Goal: Complete Application Form: Complete application form

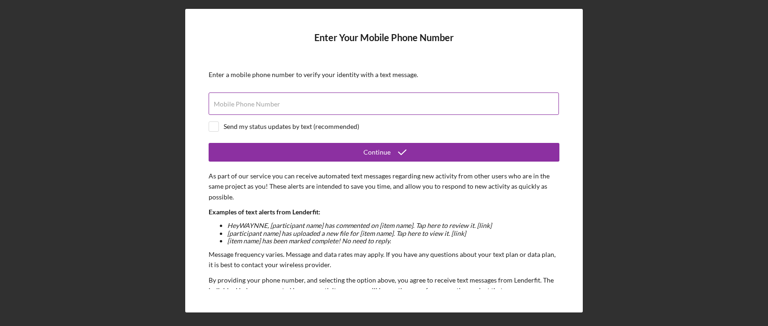
click at [350, 97] on div "Mobile Phone Number" at bounding box center [384, 104] width 351 height 23
type input "[PHONE_NUMBER]"
click at [213, 126] on input "checkbox" at bounding box center [213, 126] width 9 height 9
checkbox input "true"
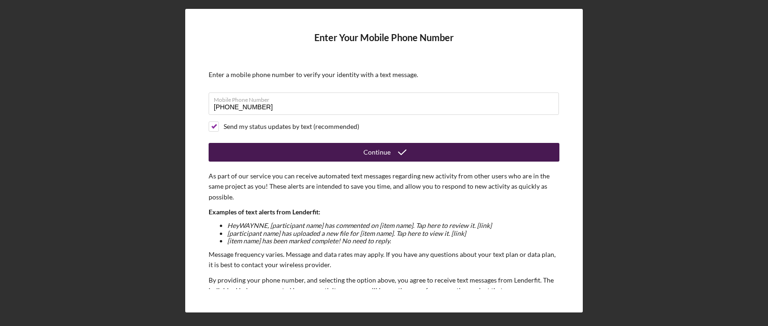
click at [376, 152] on div "Continue" at bounding box center [376, 152] width 27 height 19
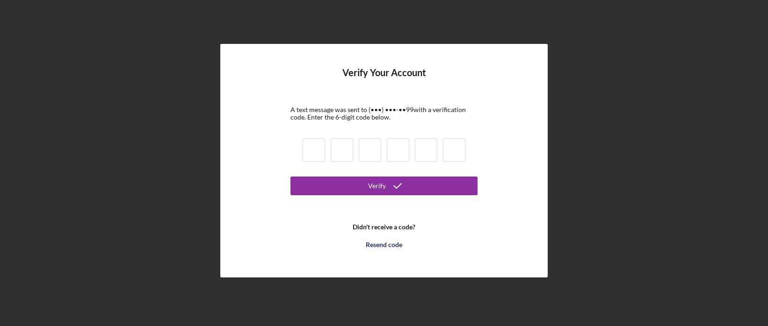
click at [314, 151] on input at bounding box center [314, 149] width 22 height 23
type input "8"
type input "7"
type input "4"
type input "8"
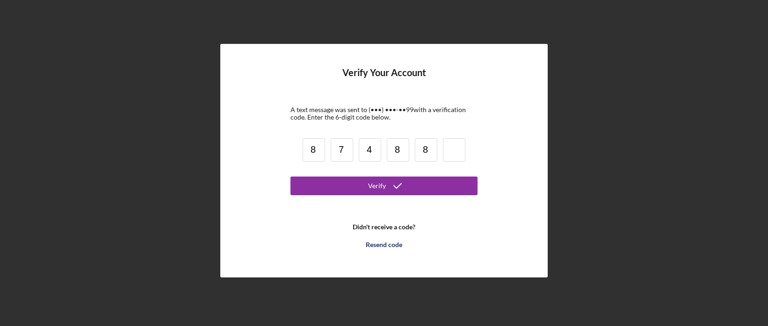
type input "8"
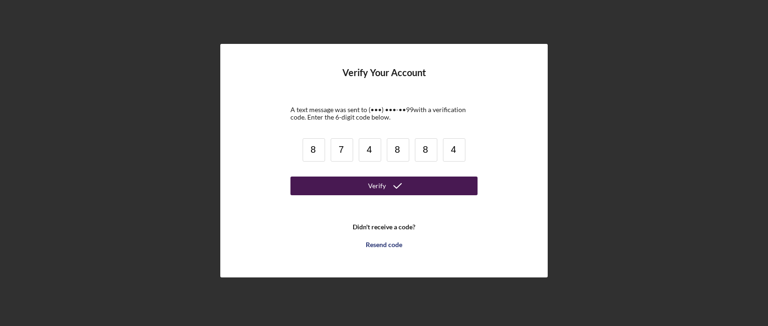
type input "4"
click at [360, 189] on button "Verify" at bounding box center [383, 186] width 187 height 19
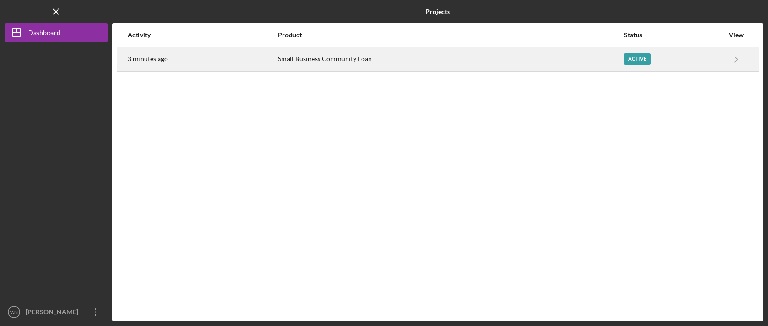
click at [370, 59] on div "Small Business Community Loan" at bounding box center [450, 59] width 345 height 23
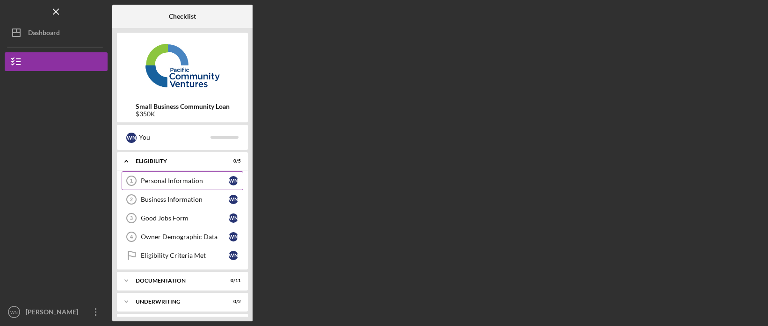
click at [152, 182] on div "Personal Information" at bounding box center [185, 180] width 88 height 7
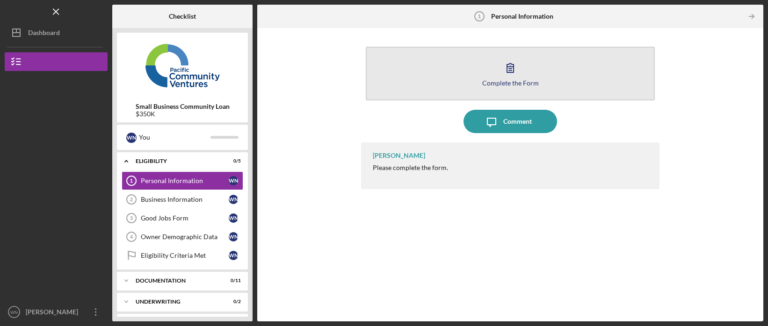
click at [512, 65] on icon "button" at bounding box center [510, 67] width 23 height 23
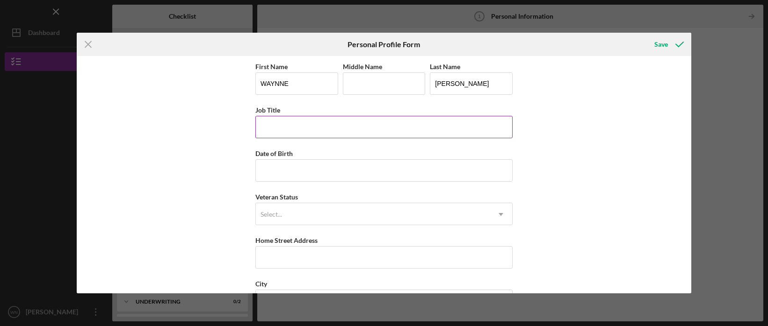
click at [302, 127] on input "Job Title" at bounding box center [383, 127] width 257 height 22
type input "G"
type input "Founder, CEO"
click at [303, 169] on input "Date of Birth" at bounding box center [383, 171] width 257 height 22
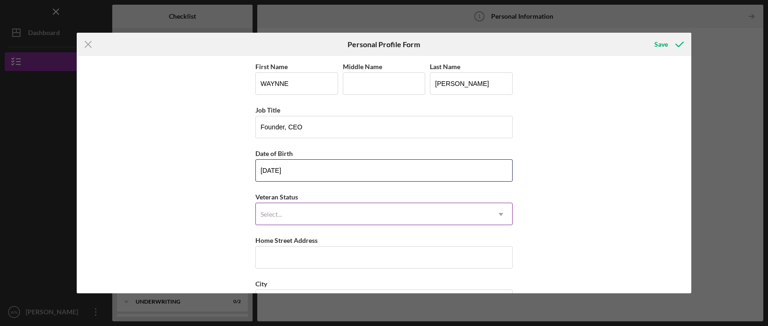
type input "[DATE]"
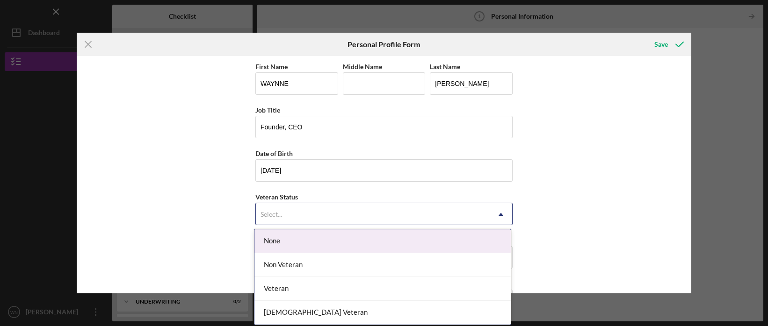
click at [308, 210] on div "Select..." at bounding box center [373, 215] width 234 height 22
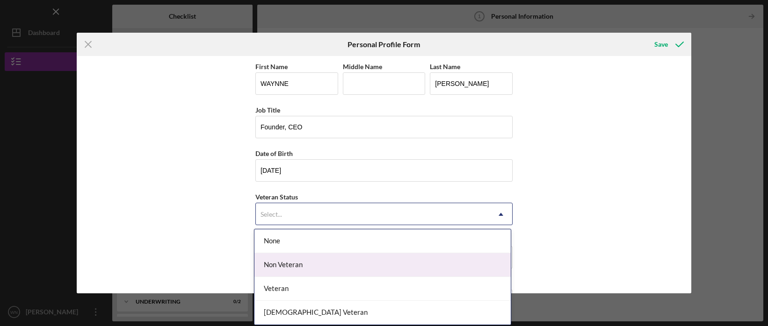
click at [295, 264] on div "Non Veteran" at bounding box center [382, 266] width 256 height 24
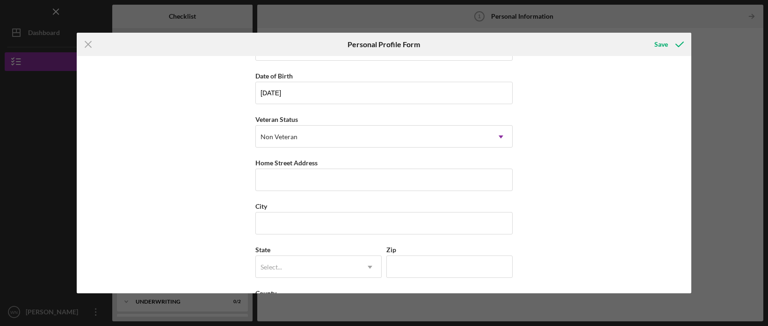
scroll to position [85, 0]
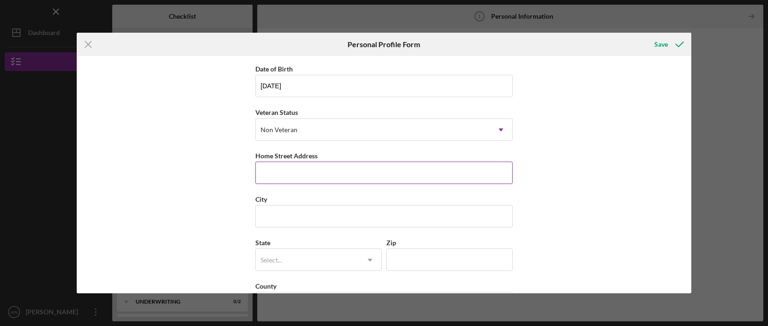
click at [285, 183] on input "Home Street Address" at bounding box center [383, 173] width 257 height 22
type input "[STREET_ADDRESS]"
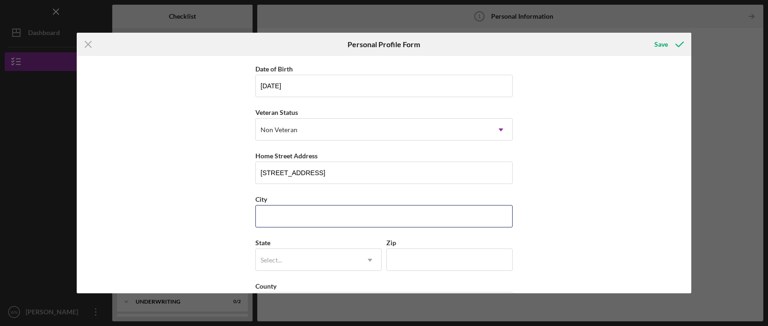
type input "[PERSON_NAME]"
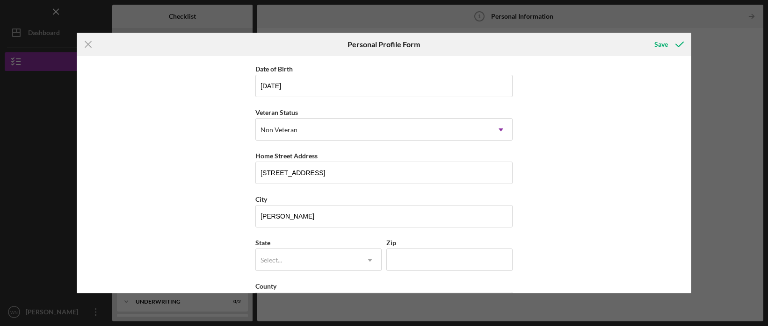
type input "NV"
type input "89141"
type input "[GEOGRAPHIC_DATA]"
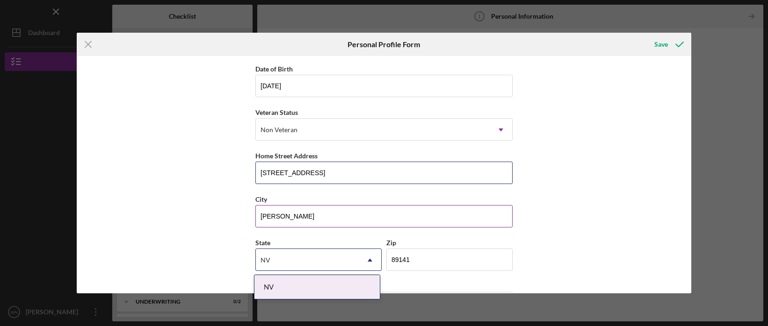
scroll to position [120, 0]
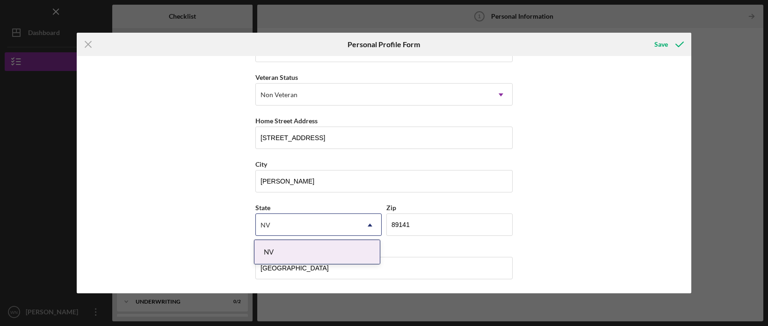
click at [368, 226] on use at bounding box center [370, 225] width 5 height 3
type input "N"
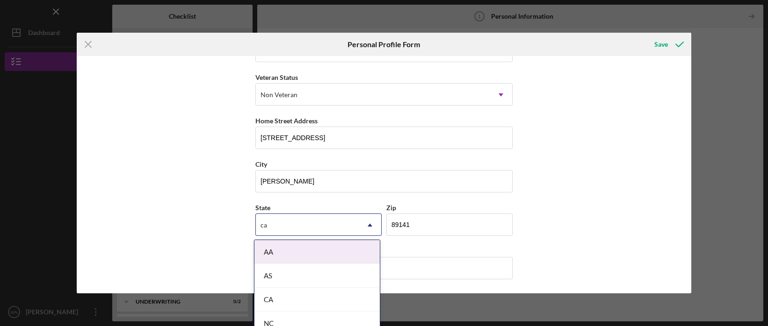
type input "CA"
click at [334, 182] on input "[PERSON_NAME]" at bounding box center [383, 181] width 257 height 22
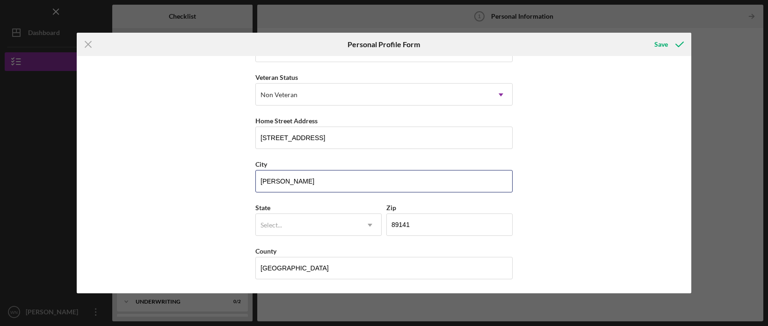
drag, startPoint x: 319, startPoint y: 181, endPoint x: 231, endPoint y: 181, distance: 88.4
click at [231, 181] on div "First Name [PERSON_NAME] Middle Name Last Name [PERSON_NAME] Job Title Founder,…" at bounding box center [384, 175] width 615 height 238
type input "[GEOGRAPHIC_DATA]"
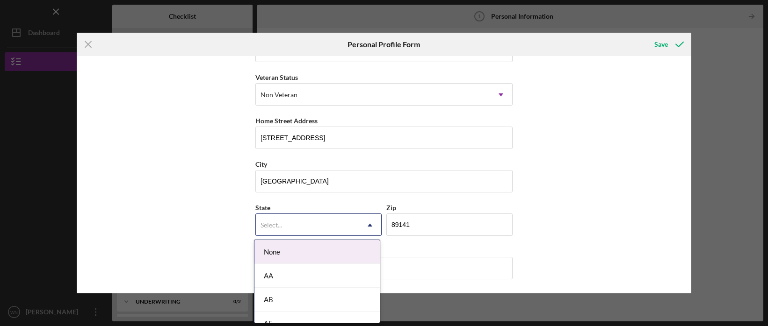
click at [364, 224] on icon "Icon/Dropdown Arrow" at bounding box center [370, 225] width 22 height 22
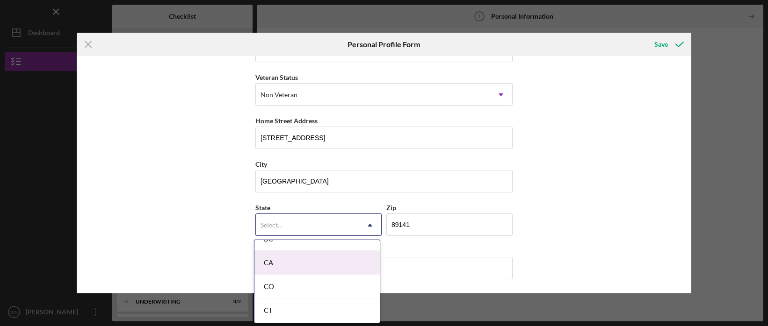
click at [297, 261] on div "CA" at bounding box center [316, 263] width 125 height 24
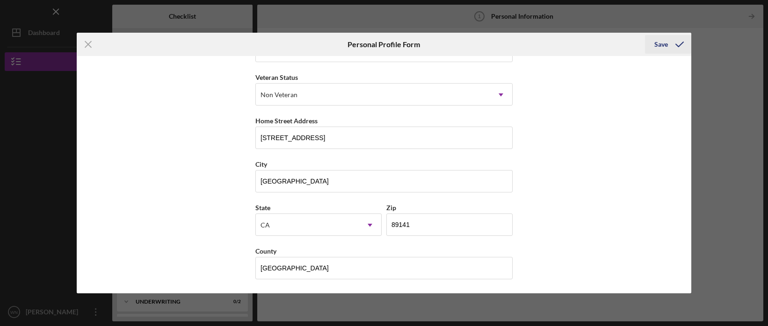
click at [659, 43] on div "Save" at bounding box center [661, 44] width 14 height 19
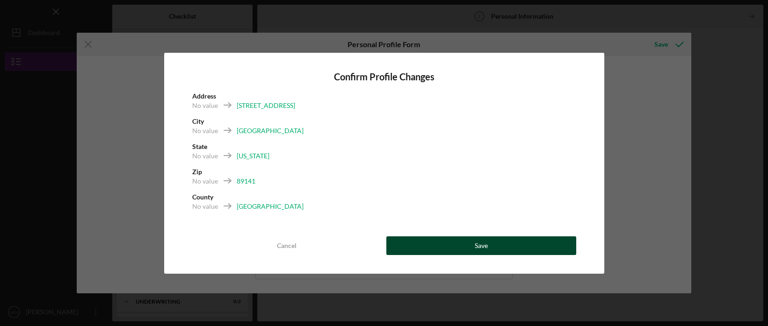
click at [497, 246] on button "Save" at bounding box center [481, 246] width 190 height 19
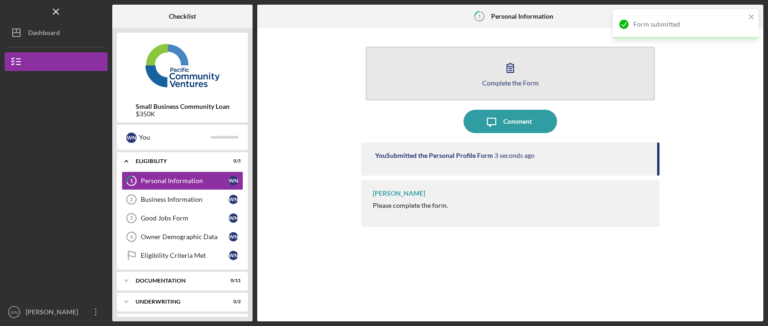
click at [516, 69] on icon "button" at bounding box center [510, 67] width 23 height 23
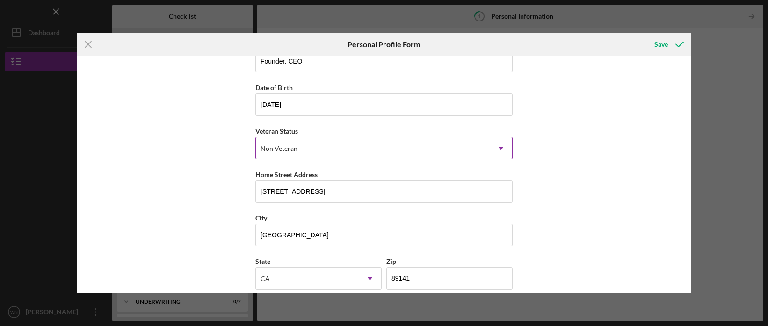
scroll to position [120, 0]
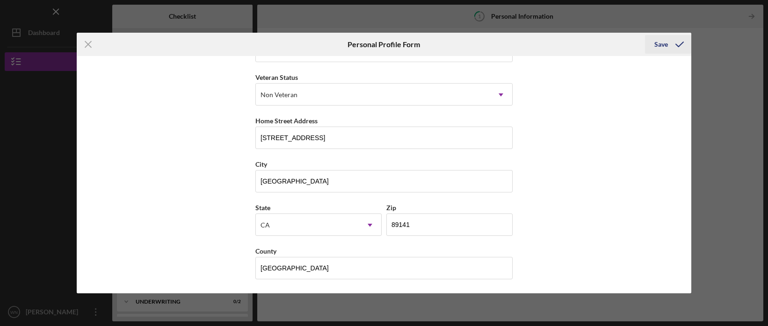
click at [667, 41] on div "Save" at bounding box center [661, 44] width 14 height 19
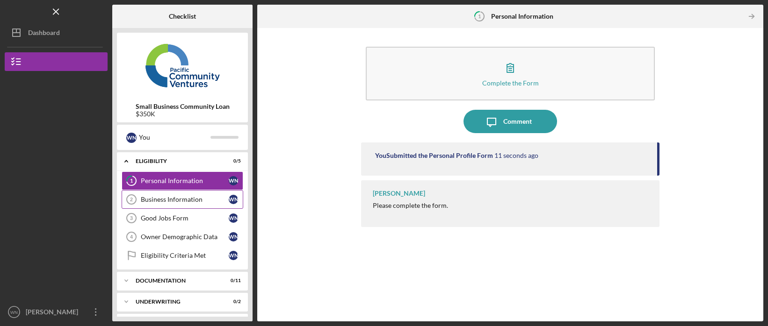
click at [164, 199] on div "Business Information" at bounding box center [185, 199] width 88 height 7
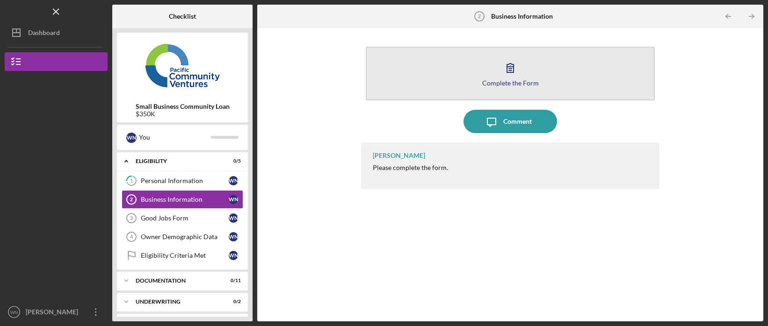
click at [513, 64] on icon "button" at bounding box center [510, 67] width 23 height 23
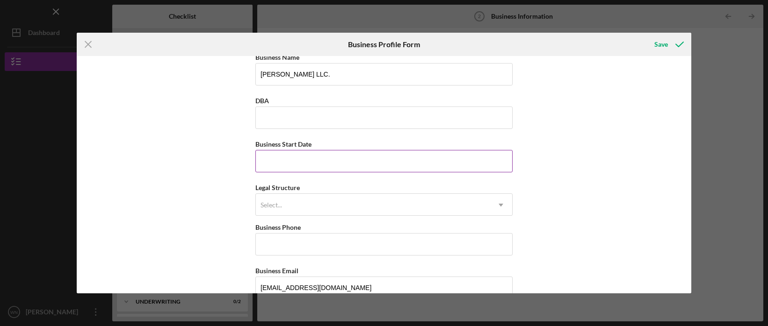
scroll to position [8, 0]
click at [300, 162] on input "Business Start Date" at bounding box center [383, 163] width 257 height 22
type input "[DATE]"
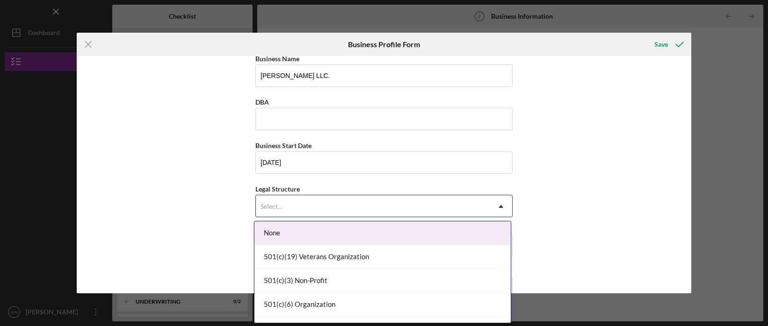
click at [297, 201] on div "Select..." at bounding box center [373, 207] width 234 height 22
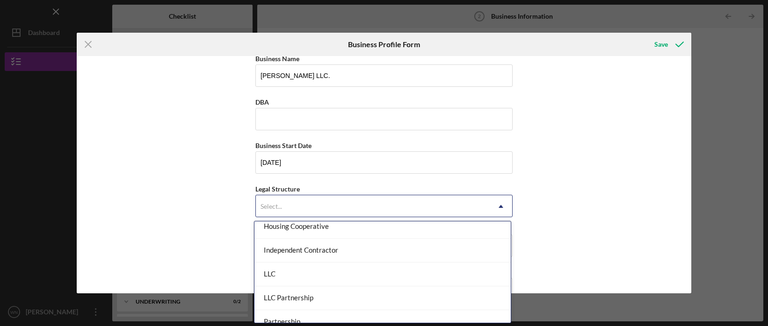
scroll to position [142, 0]
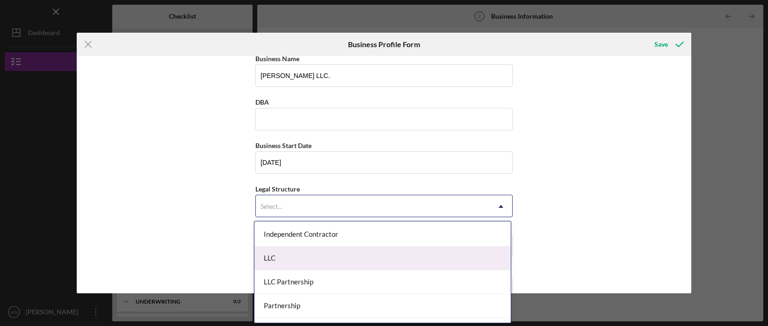
click at [308, 260] on div "LLC" at bounding box center [382, 259] width 256 height 24
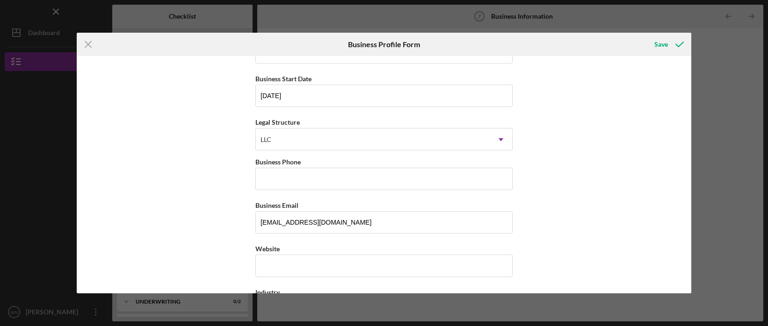
scroll to position [73, 0]
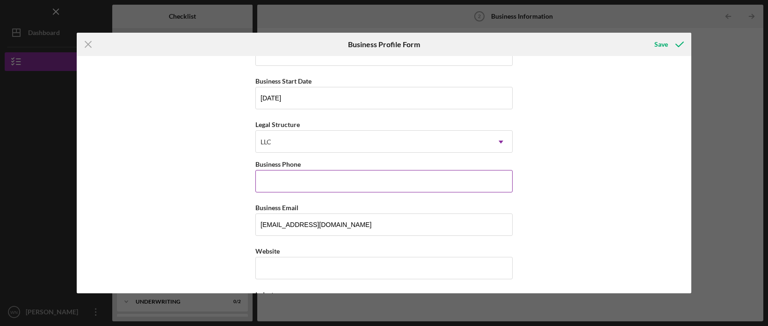
click at [296, 184] on input "Business Phone" at bounding box center [383, 181] width 257 height 22
type input "[PHONE_NUMBER]"
type input "[PERSON_NAME] Corporation"
type input "[STREET_ADDRESS]"
type input "[GEOGRAPHIC_DATA]"
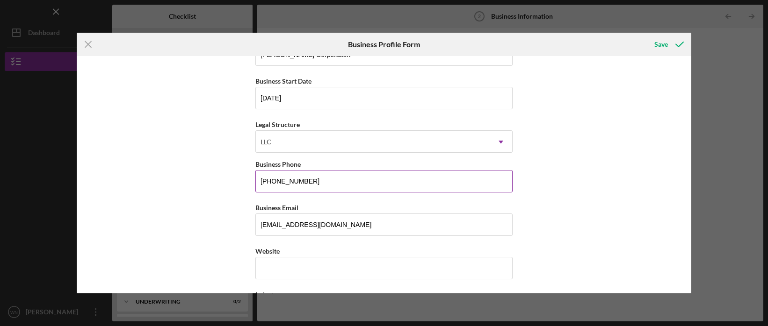
type input "NV"
type input "89141"
type input "NV"
type input "[PHONE_NUMBER]"
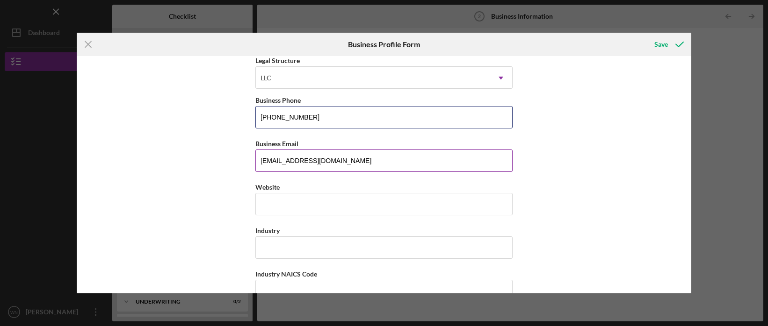
scroll to position [135, 0]
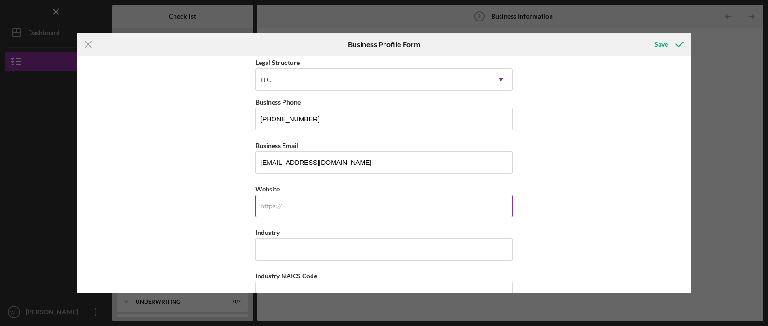
click at [304, 206] on input "Website" at bounding box center [383, 206] width 257 height 22
type input "[DOMAIN_NAME]"
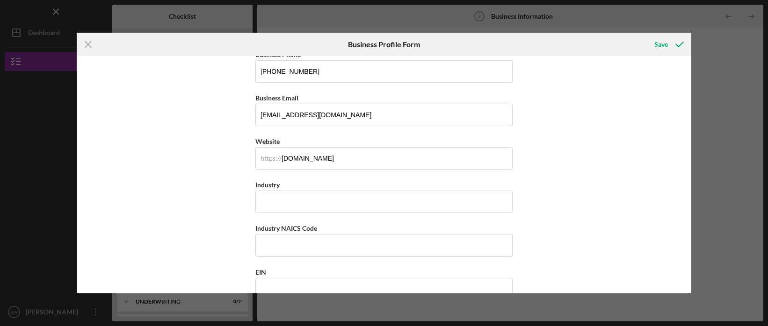
scroll to position [184, 0]
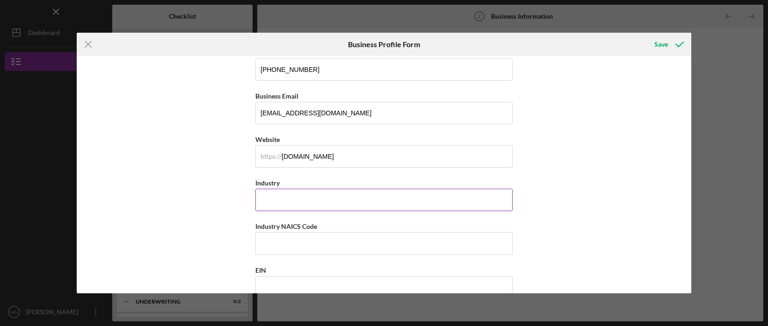
click at [295, 204] on input "Industry" at bounding box center [383, 200] width 257 height 22
type input "Consulting"
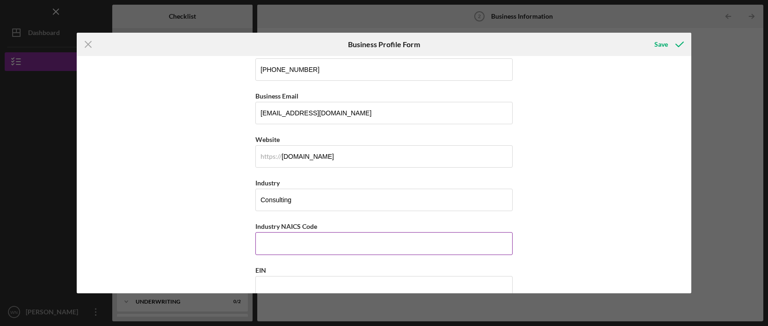
click at [335, 230] on div "Industry NAICS Code" at bounding box center [383, 227] width 257 height 12
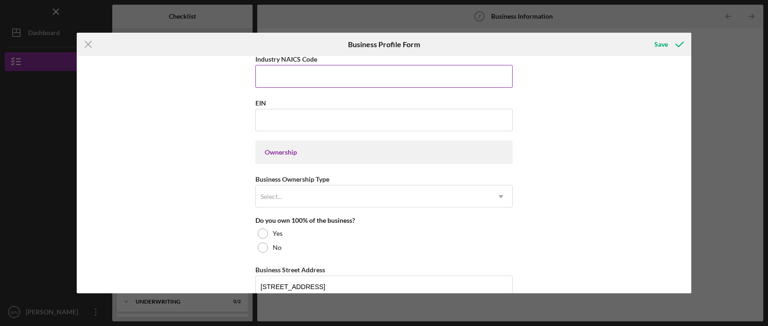
scroll to position [351, 0]
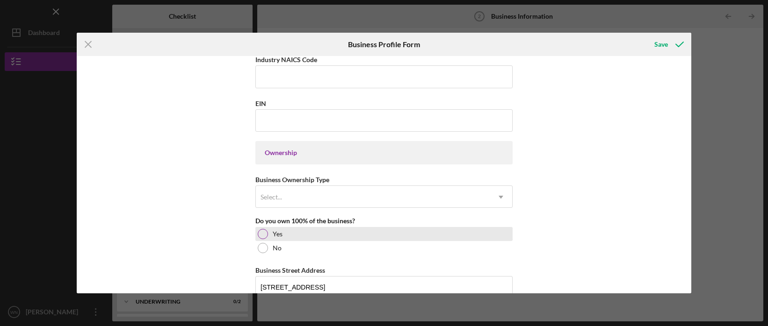
click at [263, 233] on div at bounding box center [263, 234] width 10 height 10
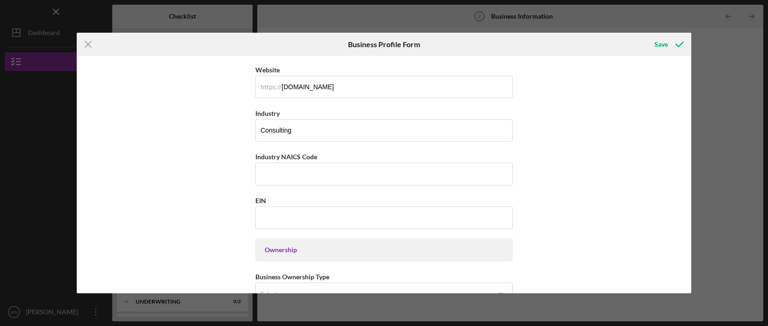
scroll to position [262, 0]
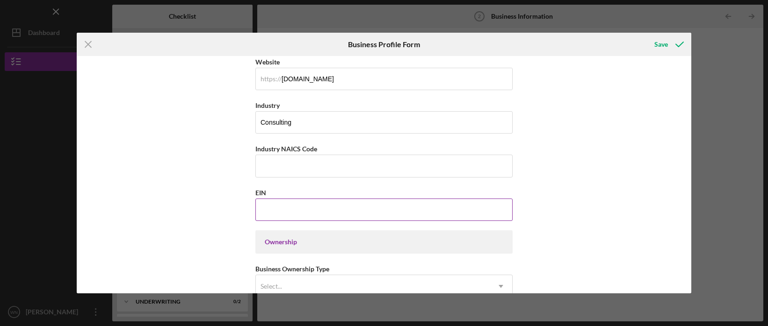
click at [281, 206] on input "EIN" at bounding box center [383, 210] width 257 height 22
type input "1#-#######"
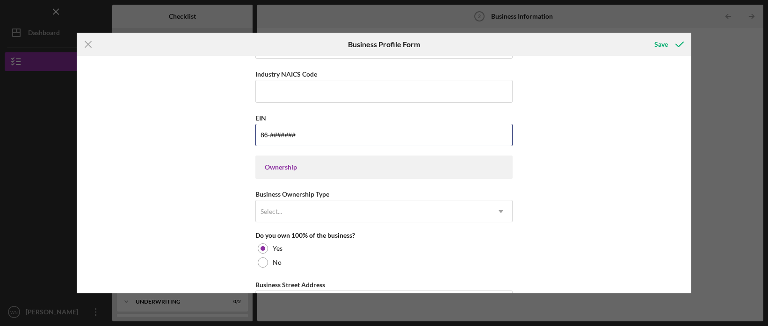
scroll to position [346, 0]
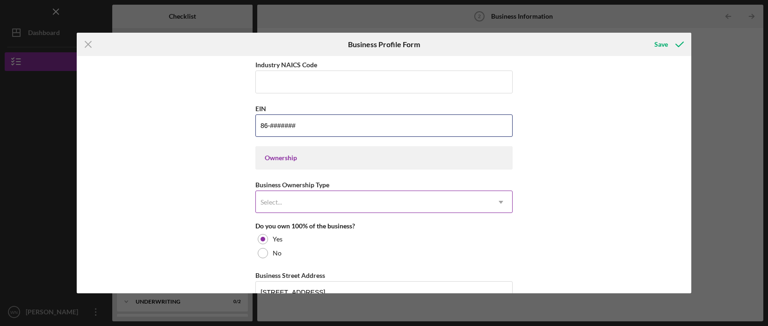
type input "86-#######"
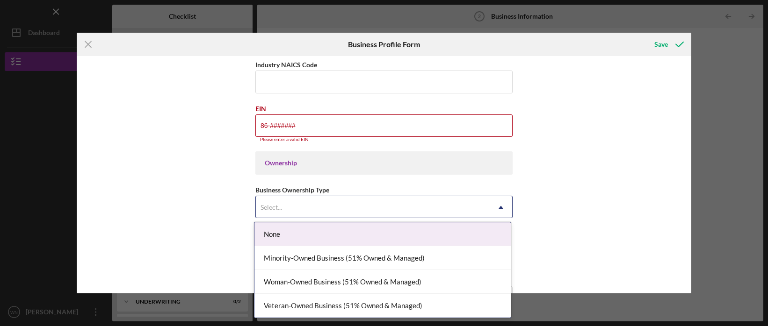
click at [495, 201] on icon "Icon/Dropdown Arrow" at bounding box center [501, 207] width 22 height 22
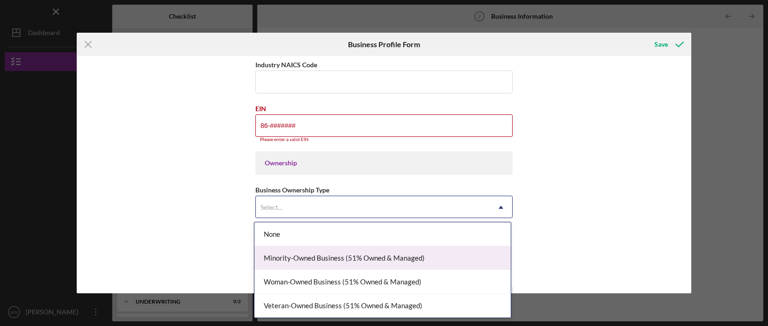
click at [424, 259] on div "Minority-Owned Business (51% Owned & Managed)" at bounding box center [382, 259] width 256 height 24
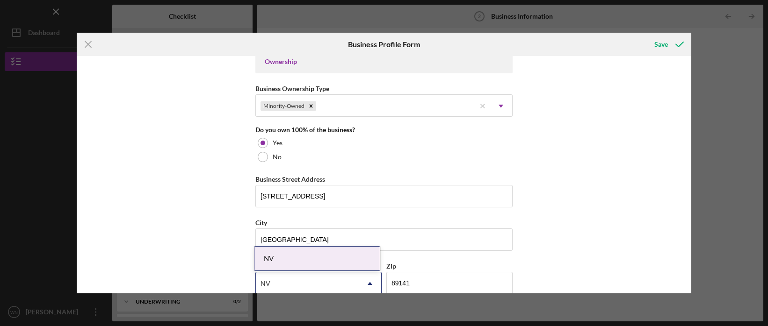
scroll to position [450, 0]
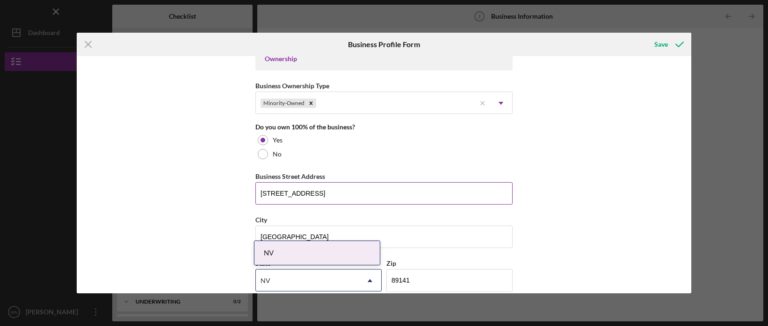
click at [381, 196] on input "[STREET_ADDRESS]" at bounding box center [383, 193] width 257 height 22
type input "[STREET_ADDRESS]"
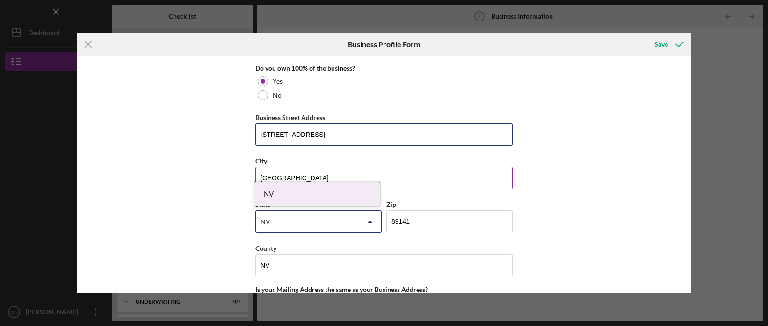
scroll to position [511, 0]
click at [318, 175] on input "[GEOGRAPHIC_DATA]" at bounding box center [383, 177] width 257 height 22
drag, startPoint x: 318, startPoint y: 175, endPoint x: 252, endPoint y: 174, distance: 66.0
click at [252, 174] on div "Business Name [PERSON_NAME] LLC. DBA [PERSON_NAME] Corporation Business Start D…" at bounding box center [384, 175] width 615 height 238
type input "[GEOGRAPHIC_DATA]"
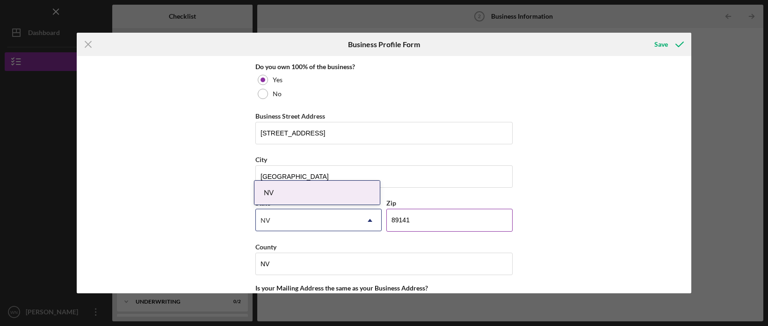
click at [422, 201] on div "Zip" at bounding box center [449, 203] width 126 height 12
click at [371, 221] on icon "Icon/Dropdown Arrow" at bounding box center [370, 221] width 22 height 22
type input "N"
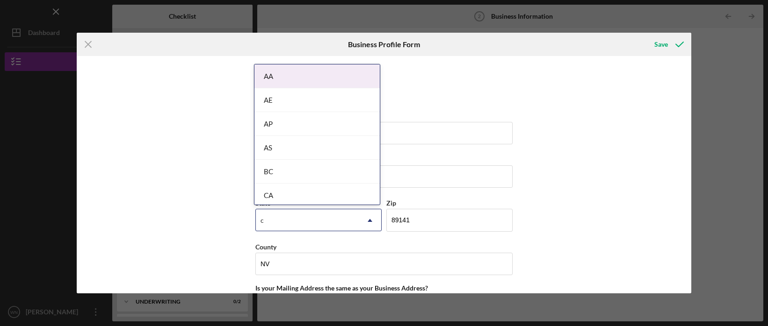
type input "ca"
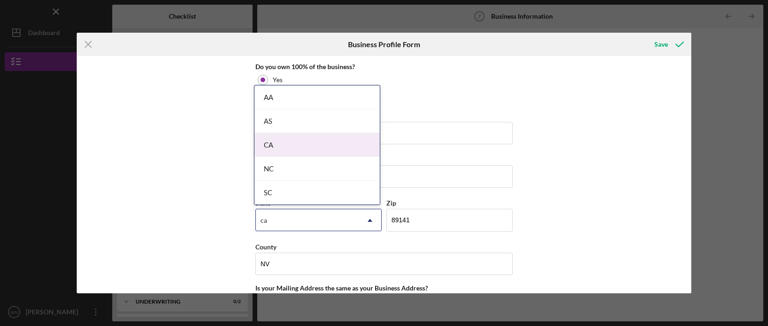
click at [298, 144] on div "CA" at bounding box center [316, 145] width 125 height 24
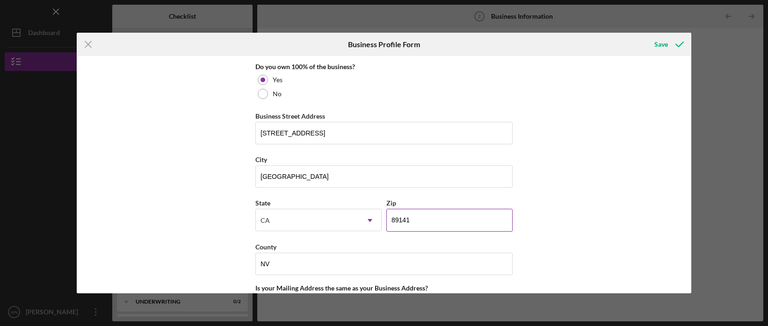
click at [419, 221] on input "89141" at bounding box center [449, 220] width 126 height 22
drag, startPoint x: 419, startPoint y: 221, endPoint x: 373, endPoint y: 214, distance: 45.8
click at [373, 214] on div "State [US_STATE] Icon/Dropdown Arrow Zip 89141" at bounding box center [383, 219] width 257 height 44
type input "91303"
click at [563, 193] on div "Business Name [PERSON_NAME] LLC. DBA [PERSON_NAME] Corporation Business Start D…" at bounding box center [384, 175] width 615 height 238
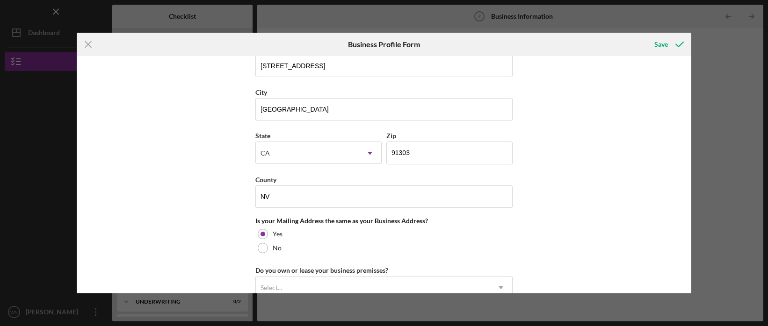
scroll to position [585, 0]
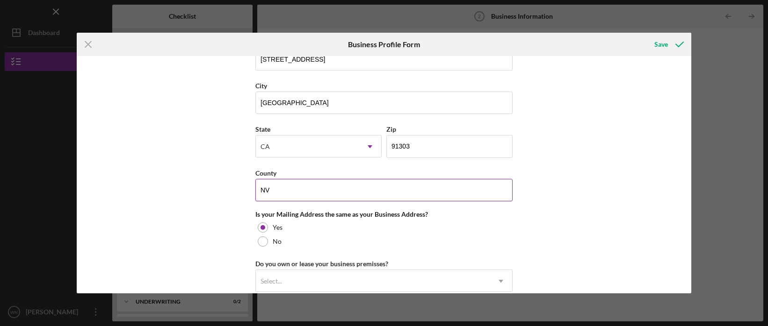
drag, startPoint x: 281, startPoint y: 192, endPoint x: 254, endPoint y: 187, distance: 26.7
click at [255, 187] on input "NV" at bounding box center [383, 190] width 257 height 22
type input "[GEOGRAPHIC_DATA]"
click at [560, 183] on div "Business Name [PERSON_NAME] LLC. DBA [PERSON_NAME] Corporation Business Start D…" at bounding box center [384, 175] width 615 height 238
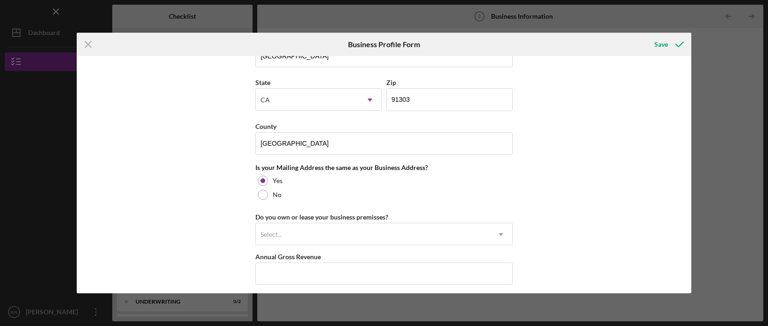
scroll to position [644, 0]
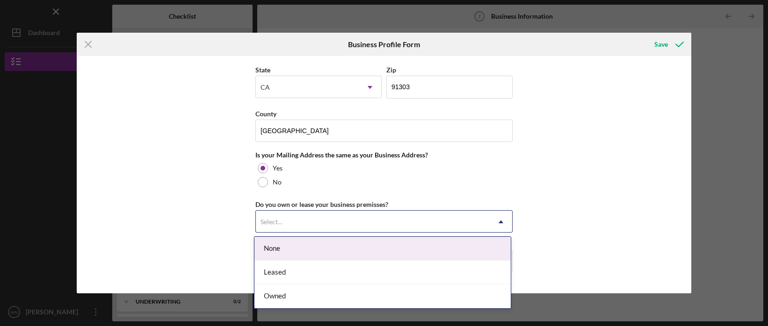
click at [495, 219] on icon "Icon/Dropdown Arrow" at bounding box center [501, 222] width 22 height 22
click at [414, 251] on div "None" at bounding box center [382, 249] width 256 height 24
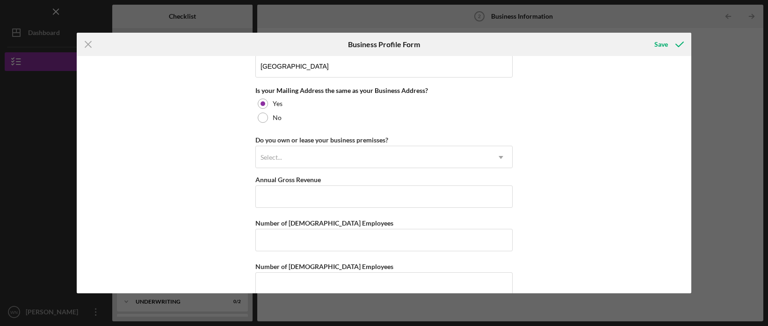
scroll to position [709, 0]
click at [355, 197] on input "Annual Gross Revenue" at bounding box center [383, 196] width 257 height 22
type input "$450,000"
click at [581, 211] on div "Business Name [PERSON_NAME] LLC. DBA [PERSON_NAME] Corporation Business Start D…" at bounding box center [384, 175] width 615 height 238
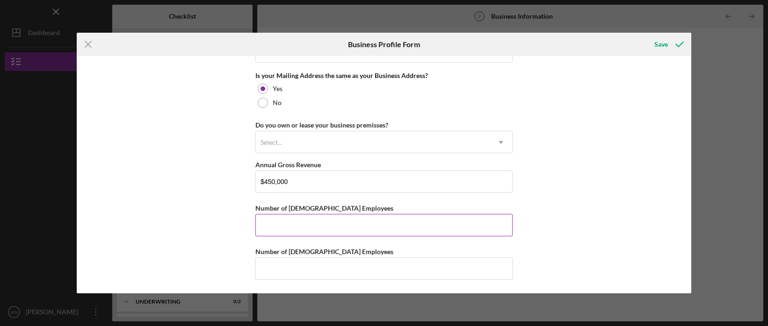
click at [425, 232] on input "Number of [DEMOGRAPHIC_DATA] Employees" at bounding box center [383, 225] width 257 height 22
type input "1"
click at [570, 236] on div "Business Name [PERSON_NAME] LLC. DBA [PERSON_NAME] Corporation Business Start D…" at bounding box center [384, 175] width 615 height 238
click at [323, 271] on input "Number of [DEMOGRAPHIC_DATA] Employees" at bounding box center [383, 269] width 257 height 22
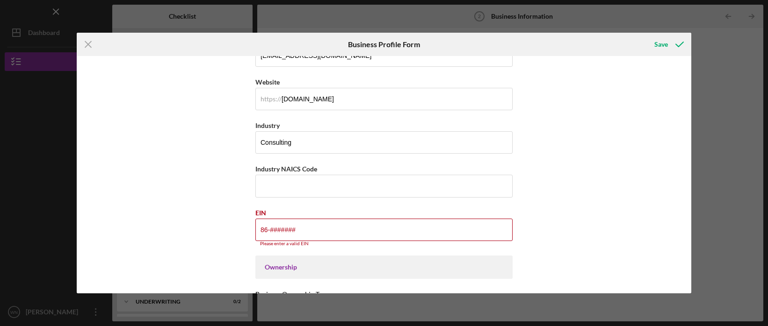
scroll to position [241, 0]
type input "1"
click at [353, 232] on input "86-#######" at bounding box center [383, 230] width 257 height 22
type input "86-105####"
click at [583, 187] on div "Business Name [PERSON_NAME] LLC. DBA [PERSON_NAME] Corporation Business Start D…" at bounding box center [384, 175] width 615 height 238
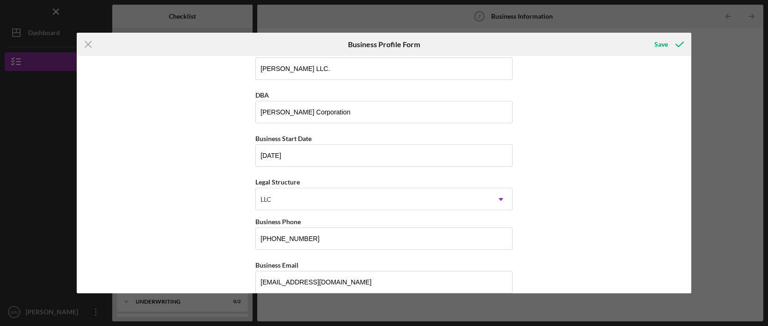
scroll to position [0, 0]
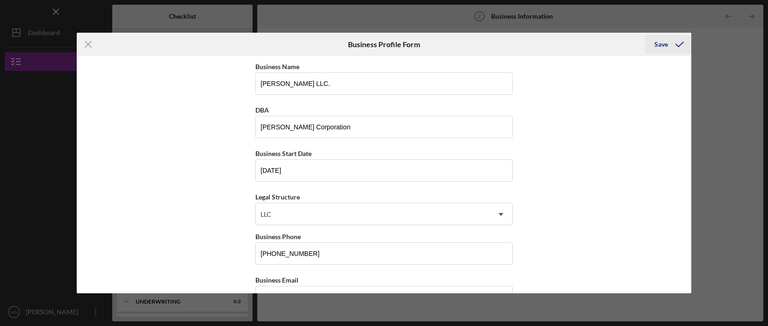
click at [662, 42] on div "Save" at bounding box center [661, 44] width 14 height 19
click at [682, 42] on icon "submit" at bounding box center [679, 44] width 23 height 23
click at [88, 41] on icon "Icon/Menu Close" at bounding box center [88, 44] width 23 height 23
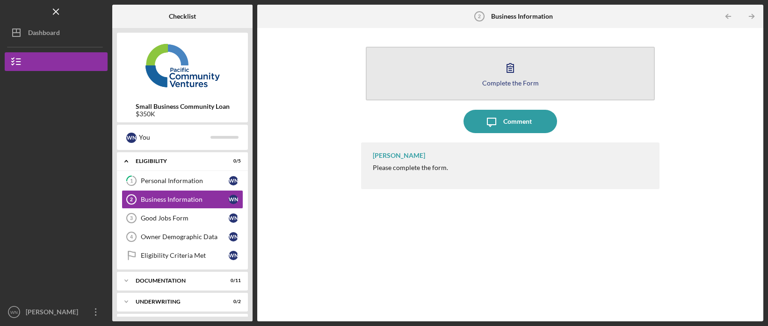
click at [514, 66] on icon "button" at bounding box center [510, 67] width 23 height 23
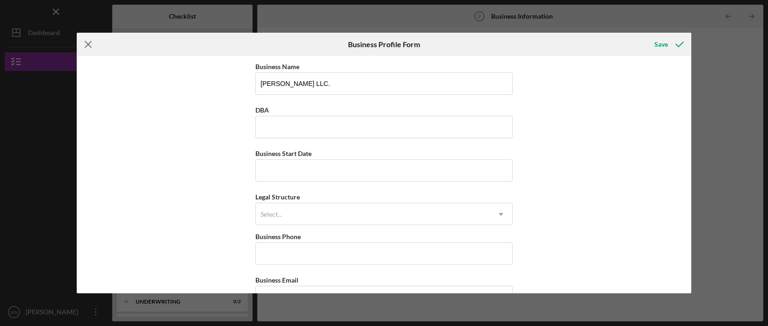
click at [88, 43] on icon "Icon/Menu Close" at bounding box center [88, 44] width 23 height 23
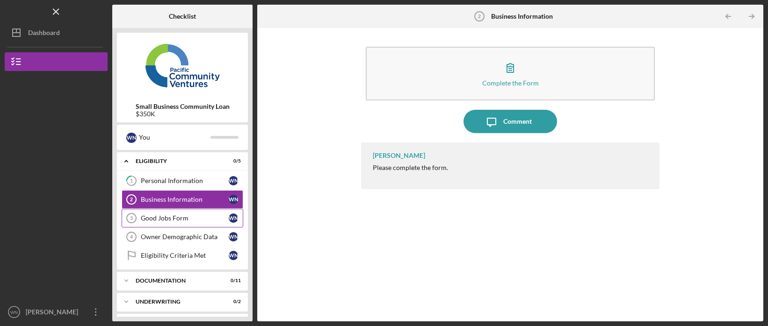
scroll to position [21, 0]
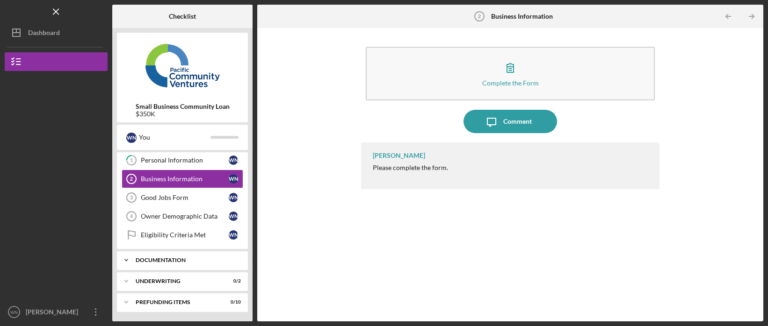
click at [129, 260] on icon "Icon/Expander" at bounding box center [126, 260] width 19 height 19
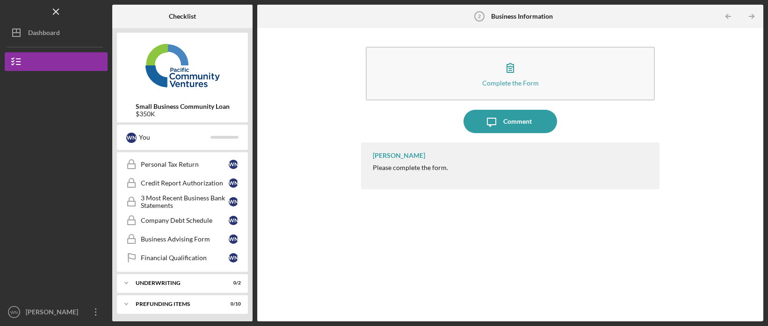
scroll to position [232, 0]
click at [174, 280] on div "Underwriting" at bounding box center [186, 282] width 101 height 6
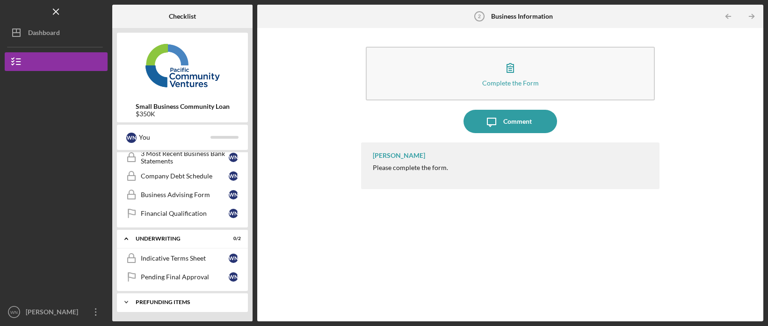
click at [171, 302] on div "Prefunding Items" at bounding box center [186, 303] width 101 height 6
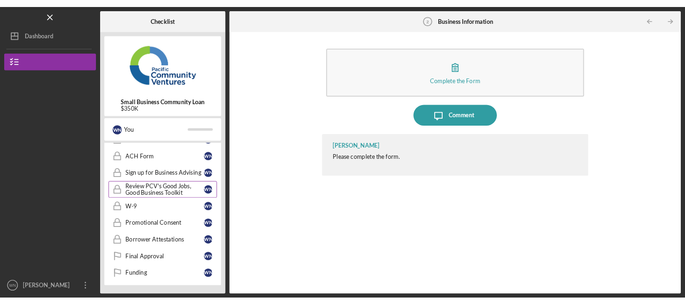
scroll to position [0, 0]
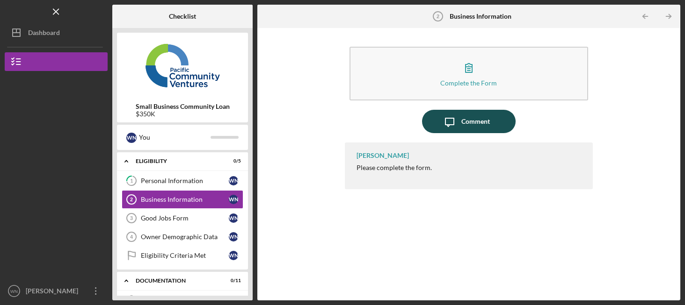
click at [469, 124] on div "Comment" at bounding box center [475, 121] width 29 height 23
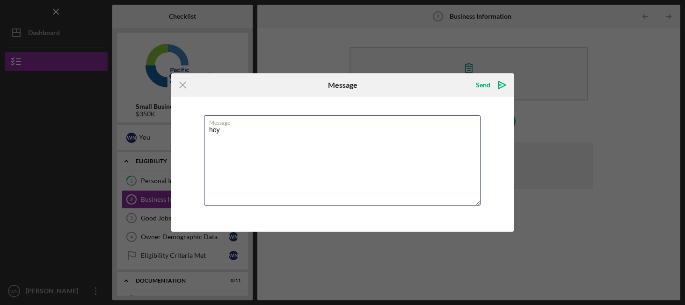
drag, startPoint x: 237, startPoint y: 130, endPoint x: 203, endPoint y: 130, distance: 33.7
click at [203, 130] on div "Message hey" at bounding box center [342, 164] width 342 height 135
paste textarea "Hey [PERSON_NAME]- Thank you for providing the link and contact information."
click at [209, 146] on textarea "Hey [PERSON_NAME]- Thank you for providing the link and contact information." at bounding box center [342, 161] width 276 height 90
click at [424, 131] on textarea "Hey [PERSON_NAME]- Thank you for providing the link and contact information." at bounding box center [342, 161] width 276 height 90
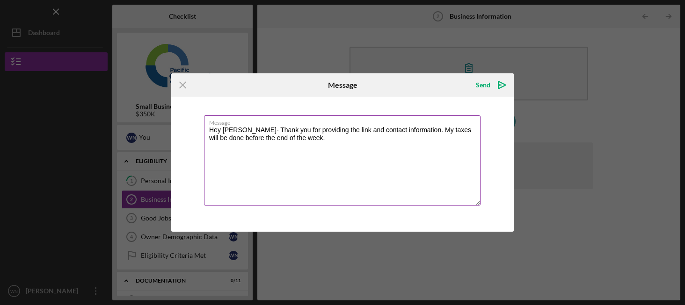
click at [447, 130] on textarea "Hey [PERSON_NAME]- Thank you for providing the link and contact information. My…" at bounding box center [342, 161] width 276 height 90
click at [314, 146] on textarea "Hey [PERSON_NAME]- Thank you for providing the link and contact information. My…" at bounding box center [342, 161] width 276 height 90
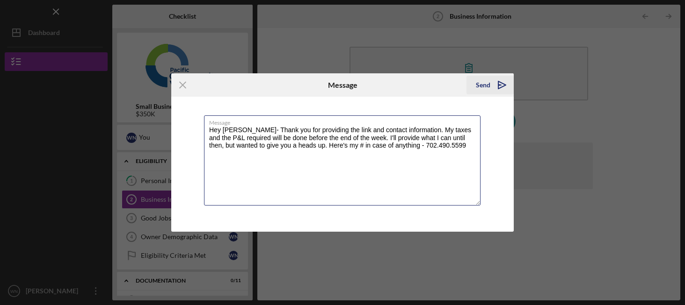
type textarea "Hey [PERSON_NAME]- Thank you for providing the link and contact information. My…"
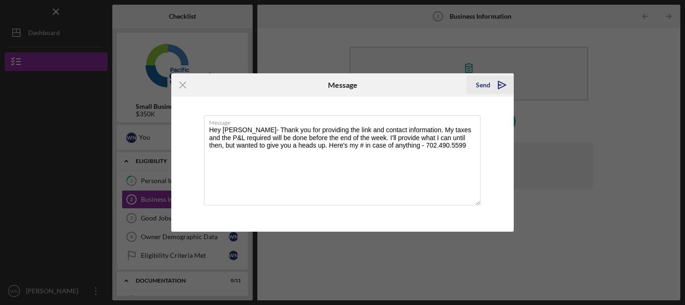
click at [491, 86] on icon "Icon/icon-invite-send" at bounding box center [501, 84] width 23 height 23
